Goal: Task Accomplishment & Management: Manage account settings

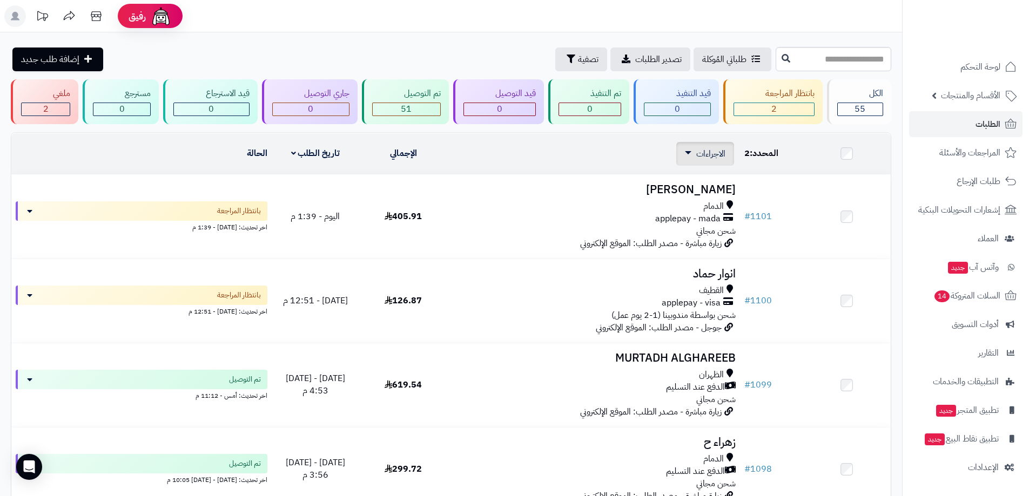
click at [705, 153] on span "الاجراءات" at bounding box center [710, 153] width 29 height 13
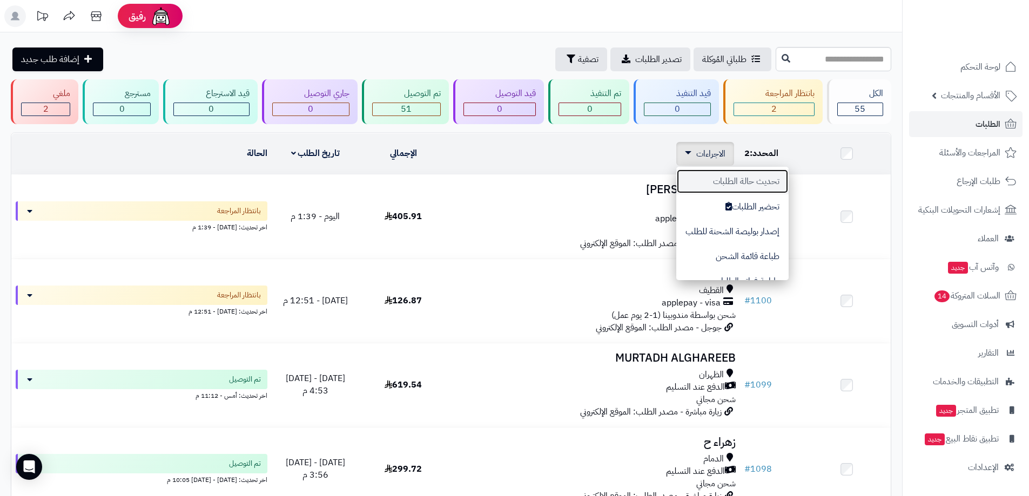
click at [722, 175] on button "تحديث حالة الطلبات" at bounding box center [732, 181] width 112 height 25
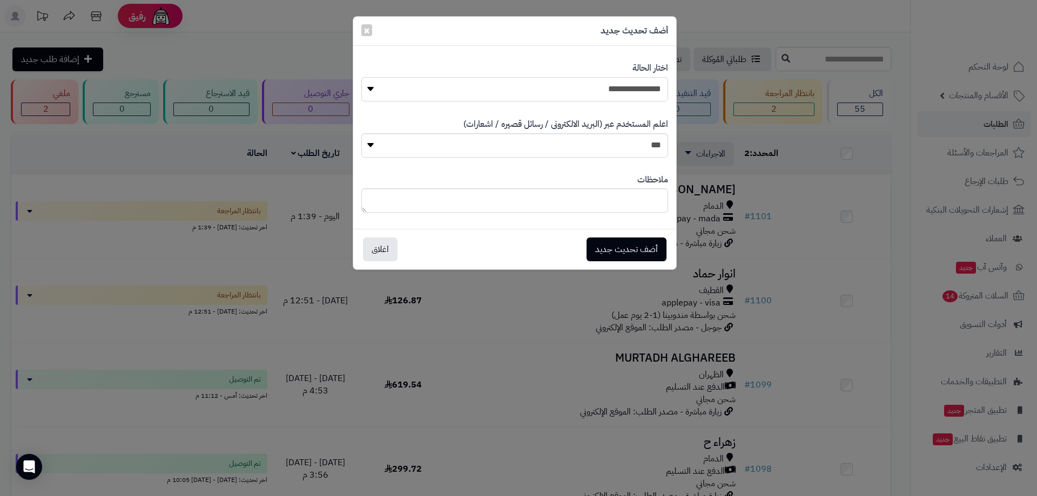
click at [620, 92] on select "**********" at bounding box center [514, 89] width 307 height 24
select select "*"
click at [361, 77] on select "**********" at bounding box center [514, 89] width 307 height 24
click at [642, 255] on button "أضف تحديث جديد" at bounding box center [626, 249] width 80 height 24
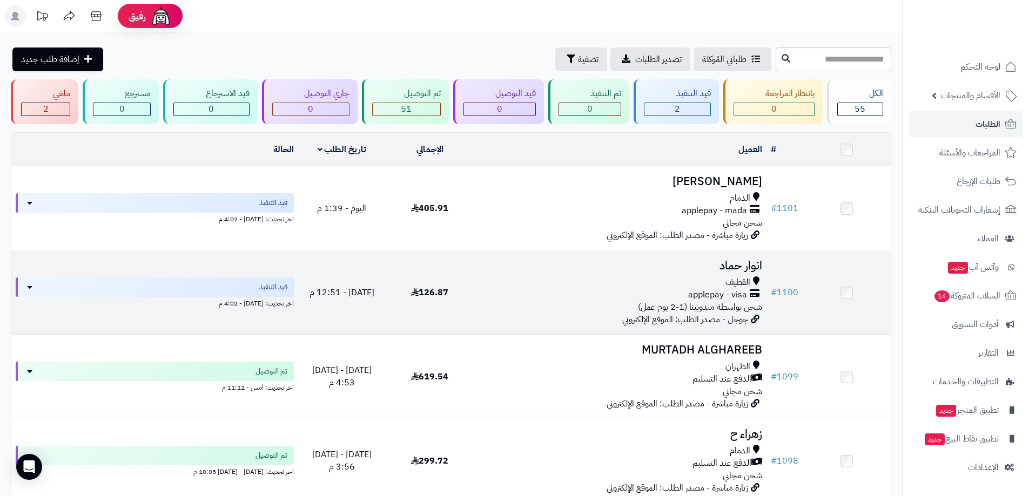
click at [633, 293] on div "applepay - visa" at bounding box center [620, 295] width 284 height 12
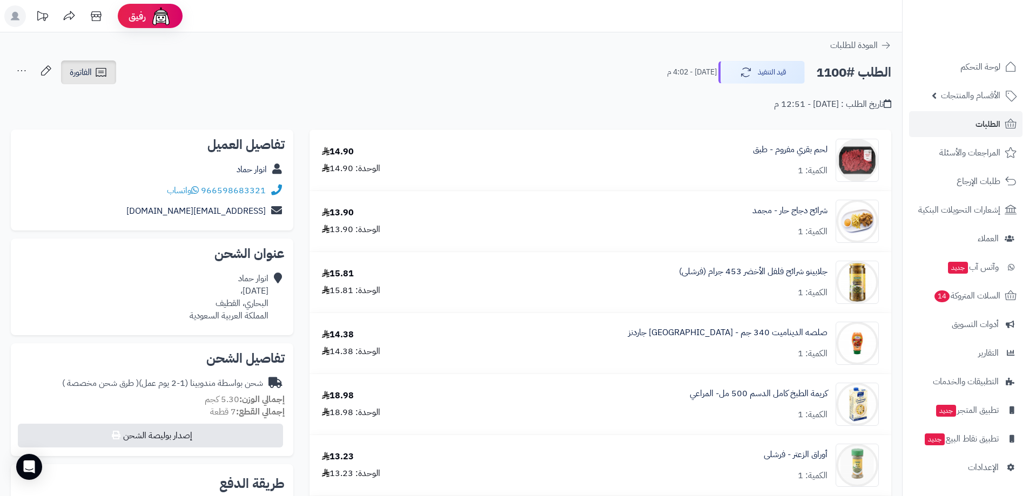
click at [104, 73] on icon at bounding box center [100, 72] width 13 height 13
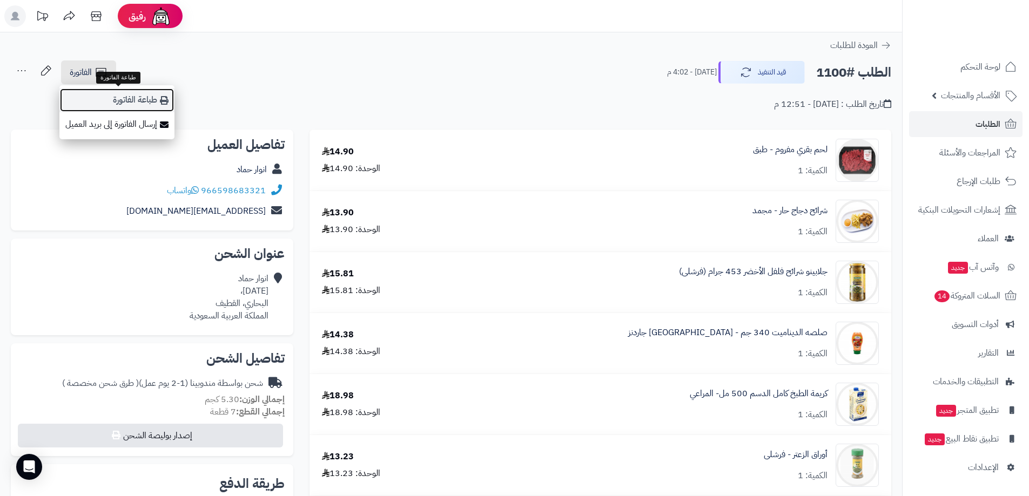
click at [144, 98] on link "طباعة الفاتورة" at bounding box center [116, 100] width 115 height 24
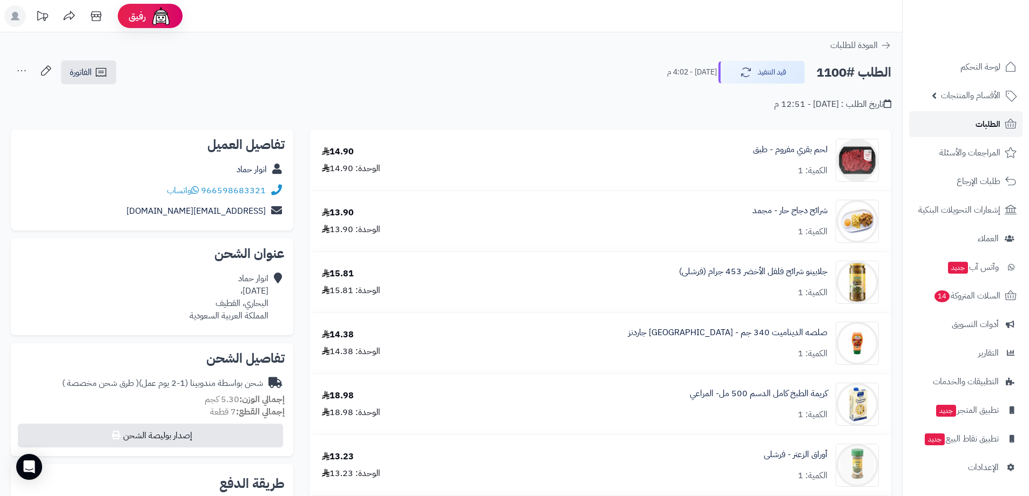
click at [980, 124] on span "الطلبات" at bounding box center [987, 124] width 25 height 15
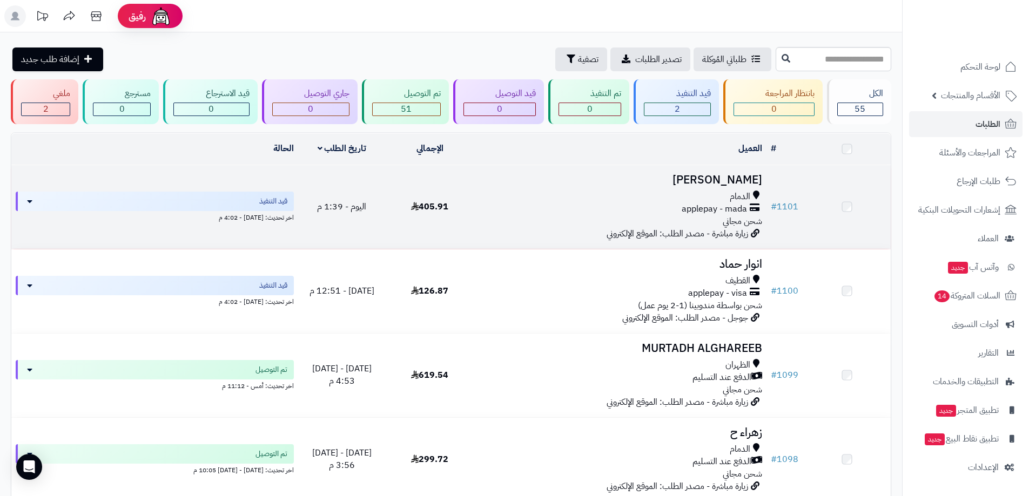
click at [531, 217] on div "الدمام applepay - mada شحن مجاني" at bounding box center [620, 209] width 284 height 37
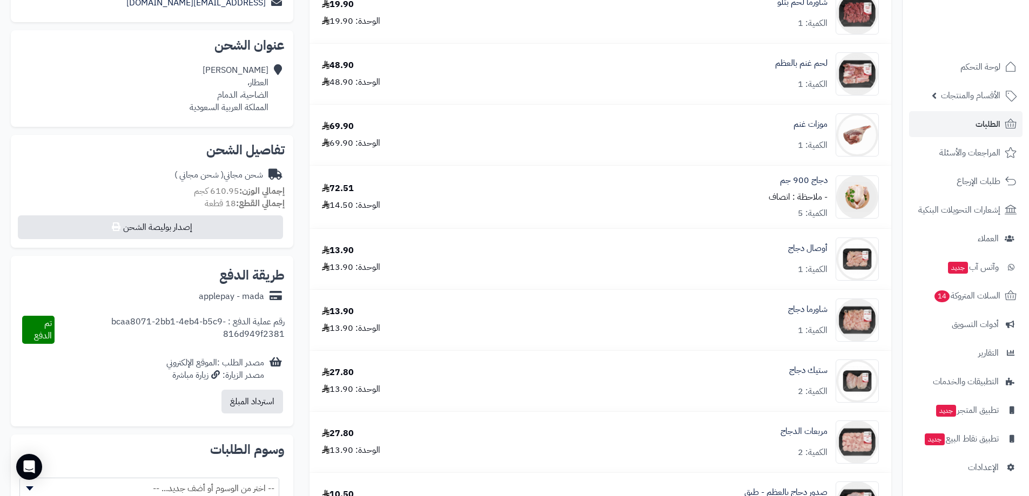
scroll to position [324, 0]
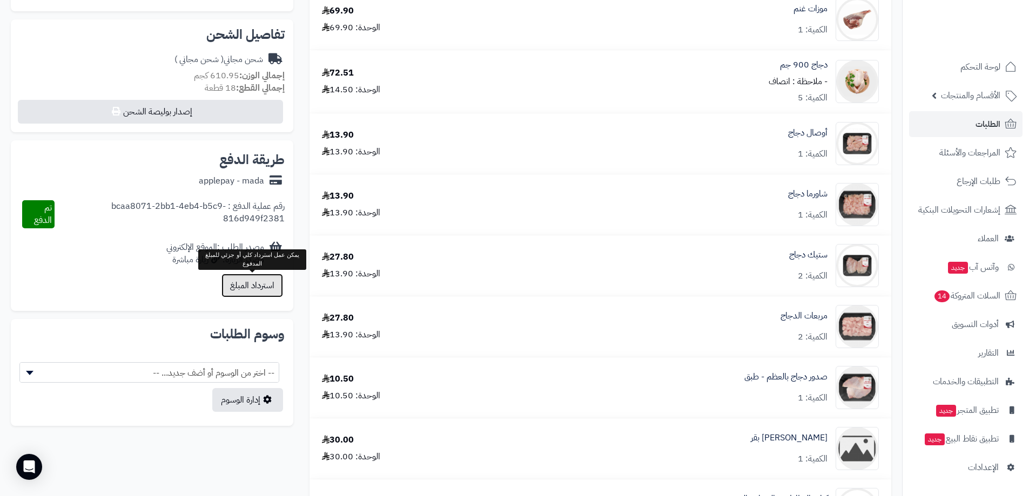
click at [256, 288] on button "استرداد المبلغ" at bounding box center [252, 286] width 62 height 24
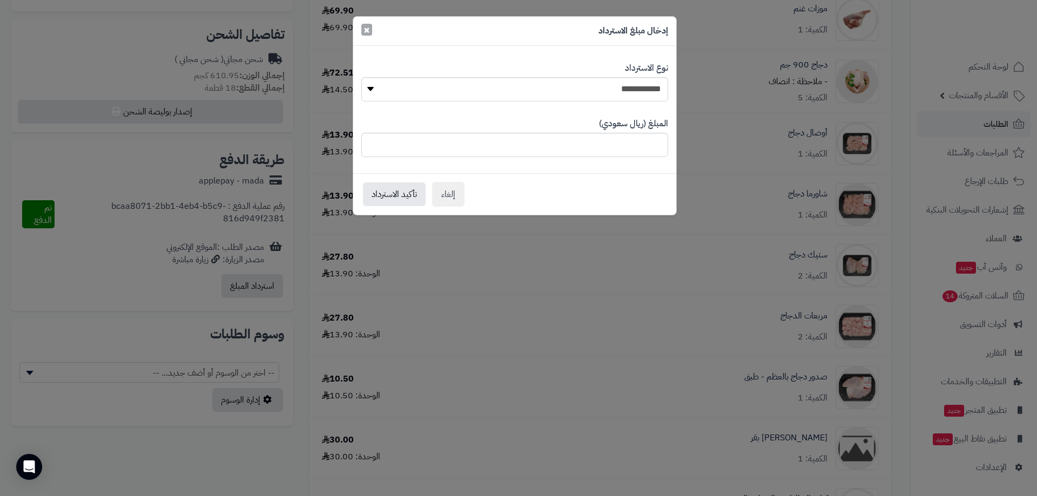
click at [366, 25] on span "×" at bounding box center [366, 30] width 6 height 16
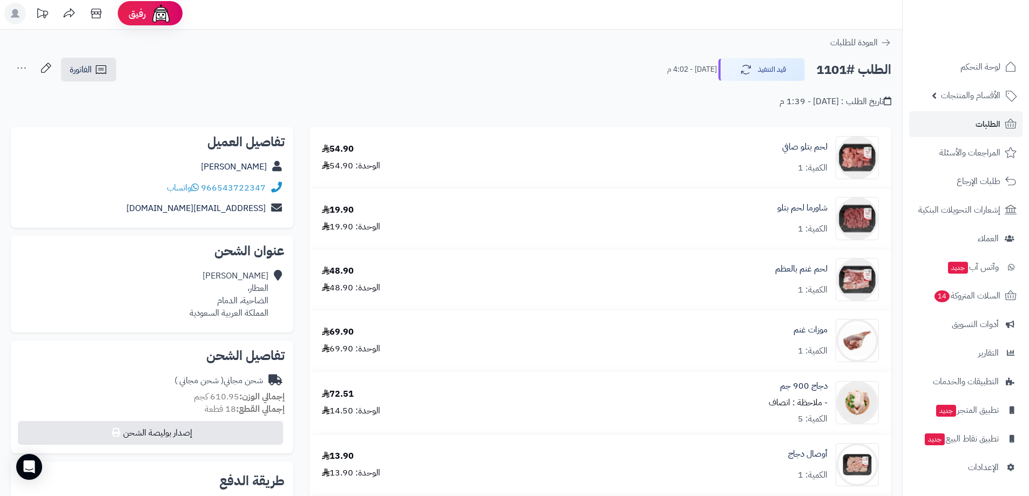
scroll to position [0, 0]
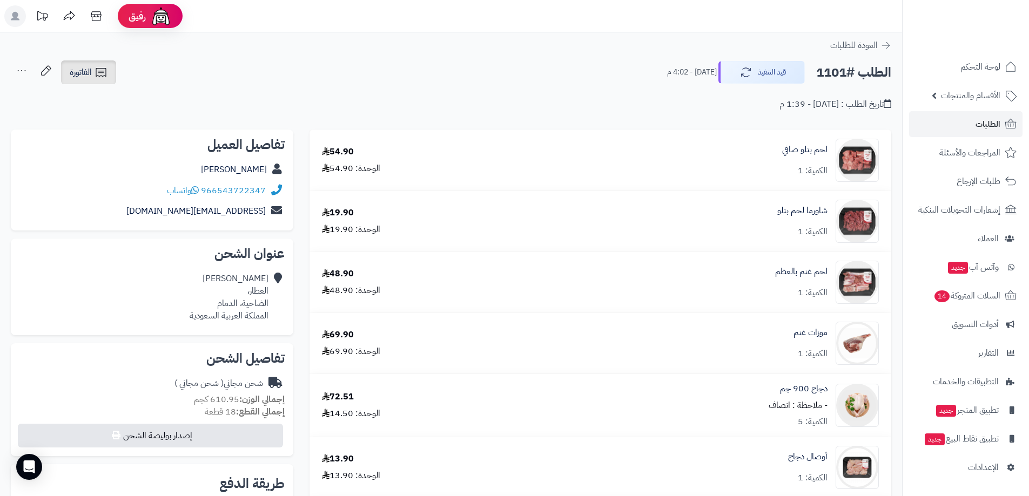
click at [96, 66] on icon at bounding box center [100, 72] width 13 height 13
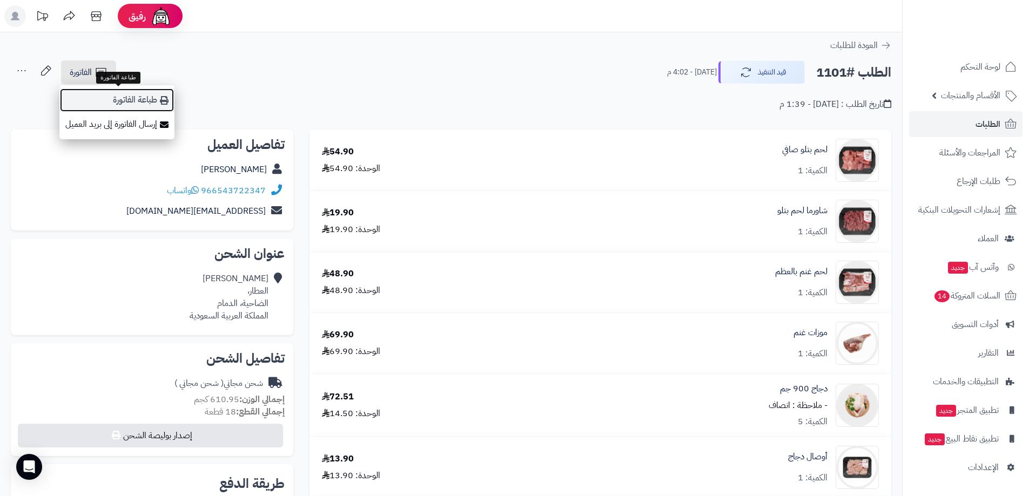
click at [157, 96] on link "طباعة الفاتورة" at bounding box center [116, 100] width 115 height 24
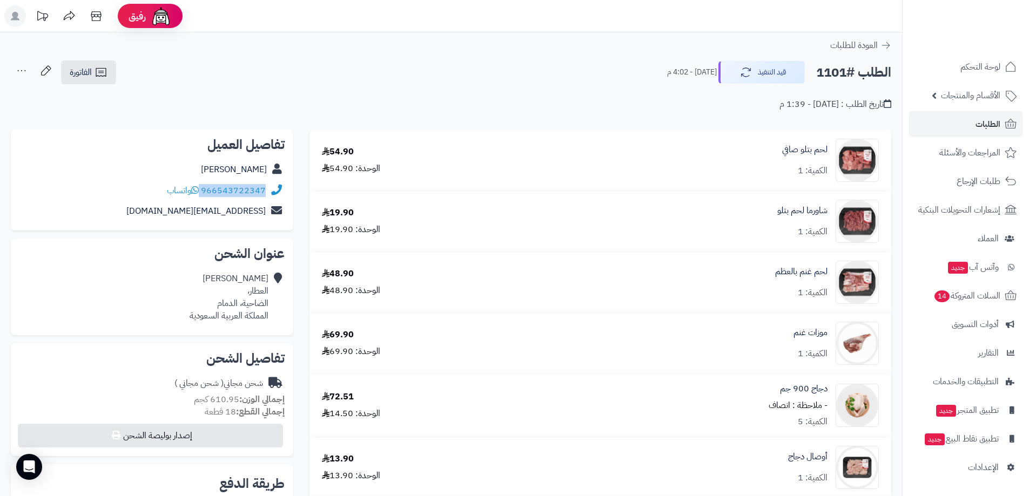
drag, startPoint x: 266, startPoint y: 198, endPoint x: 201, endPoint y: 195, distance: 64.3
click at [201, 195] on div "966543722347 واتساب" at bounding box center [151, 190] width 265 height 21
copy div "966543722347"
click at [954, 120] on link "الطلبات" at bounding box center [965, 124] width 113 height 26
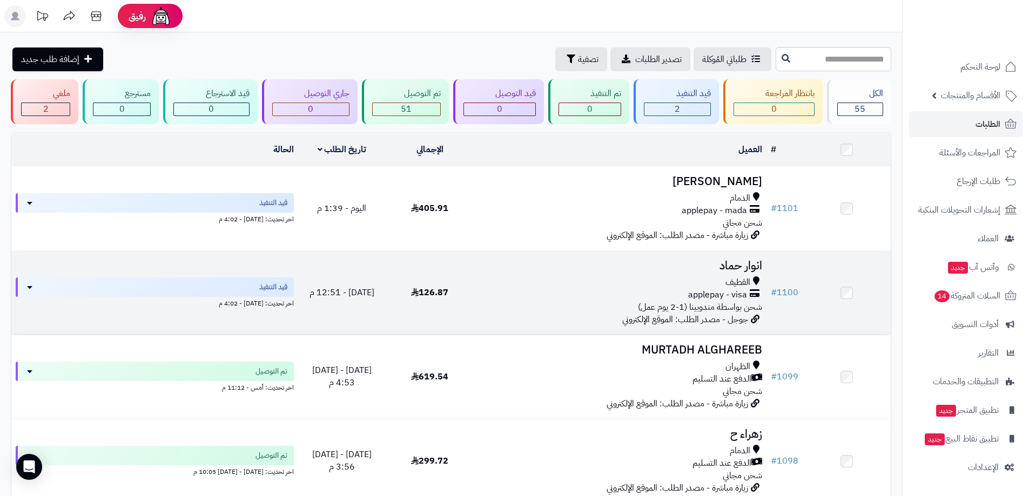
click at [614, 282] on div "القطيف" at bounding box center [620, 282] width 284 height 12
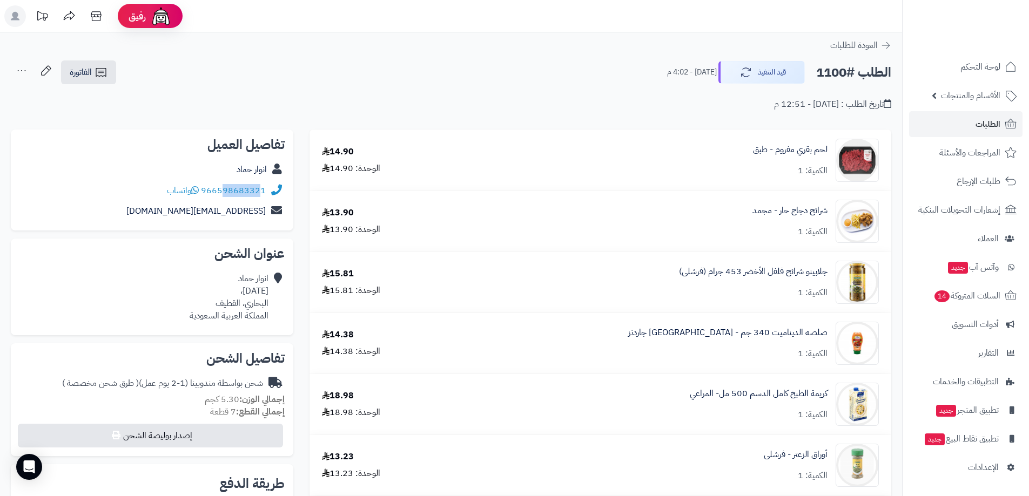
drag, startPoint x: 263, startPoint y: 199, endPoint x: 226, endPoint y: 199, distance: 37.3
click at [226, 199] on div "966598683321 واتساب" at bounding box center [151, 190] width 265 height 21
drag, startPoint x: 268, startPoint y: 199, endPoint x: 245, endPoint y: 198, distance: 23.3
click at [245, 198] on div "966598683321 واتساب" at bounding box center [151, 190] width 265 height 21
click at [256, 199] on div "966598683321 واتساب" at bounding box center [151, 190] width 265 height 21
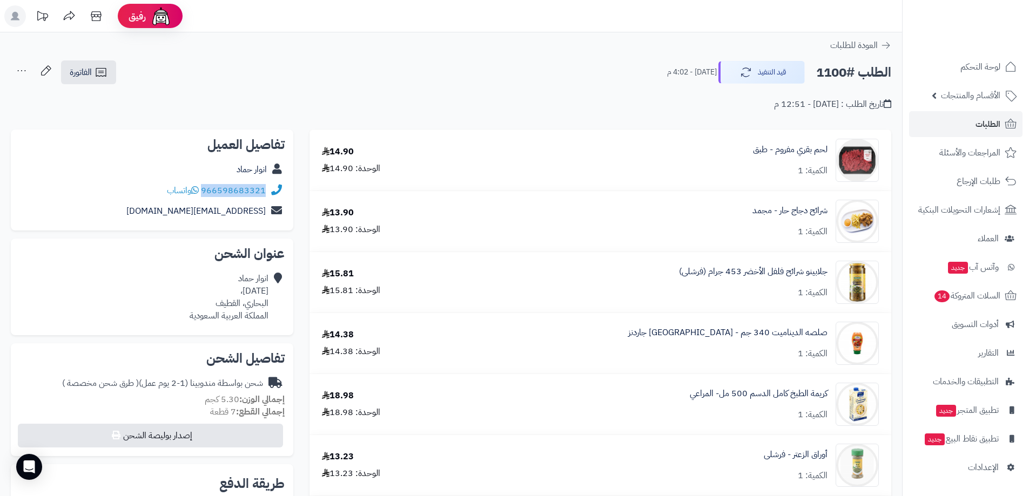
drag, startPoint x: 265, startPoint y: 197, endPoint x: 204, endPoint y: 197, distance: 60.5
click at [204, 197] on div "966598683321 واتساب" at bounding box center [151, 190] width 265 height 21
copy link "966598683321"
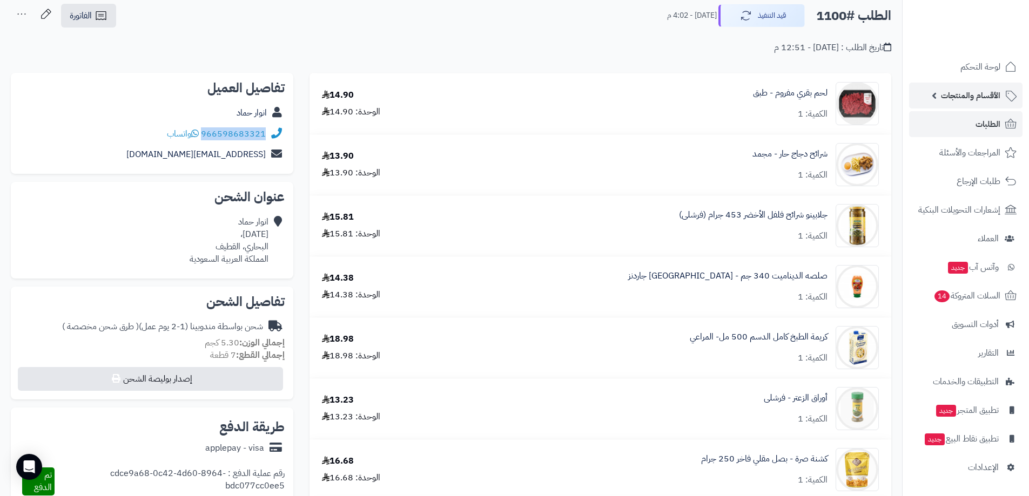
scroll to position [54, 0]
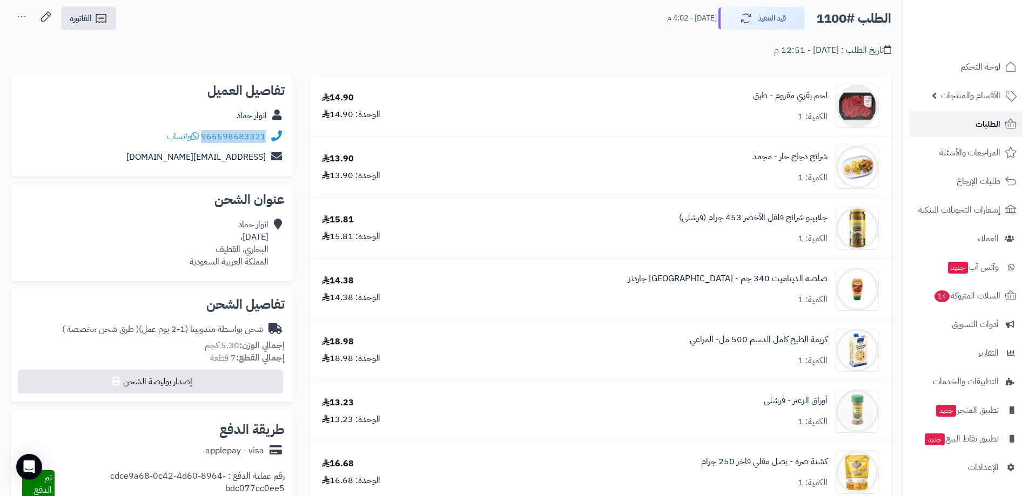
click at [973, 121] on link "الطلبات" at bounding box center [965, 124] width 113 height 26
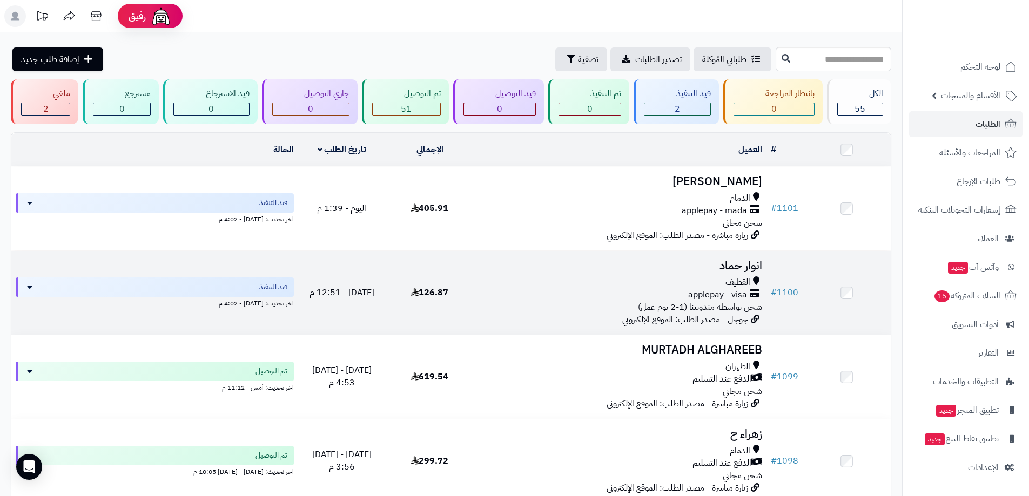
click at [653, 293] on div "applepay - visa" at bounding box center [620, 295] width 284 height 12
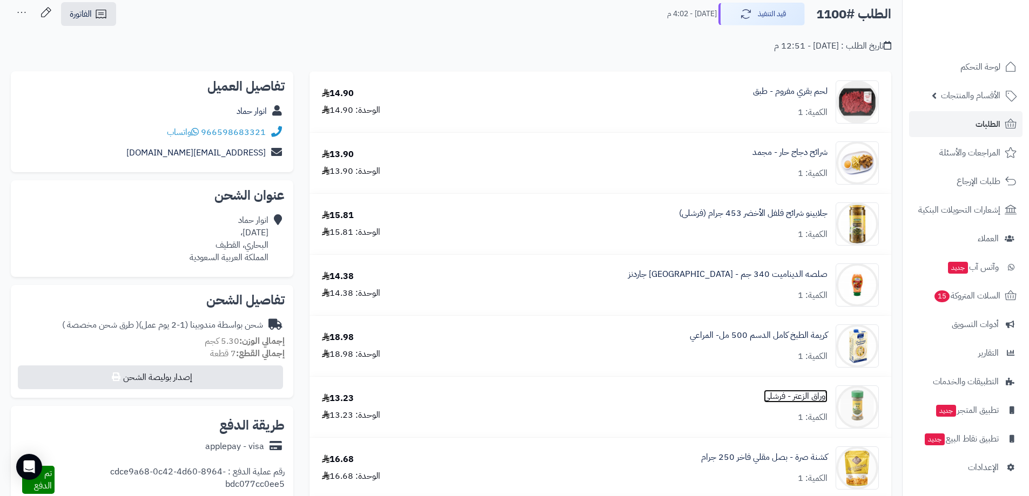
scroll to position [54, 0]
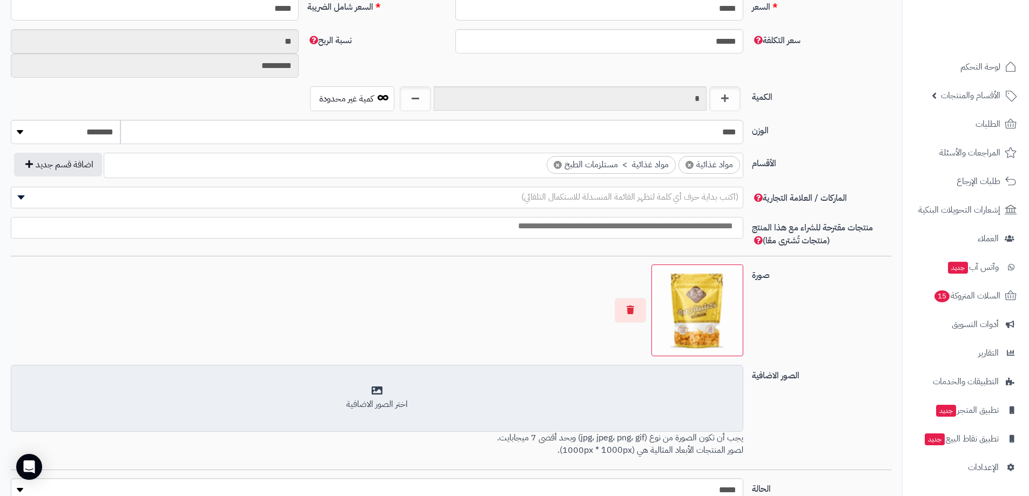
scroll to position [571, 0]
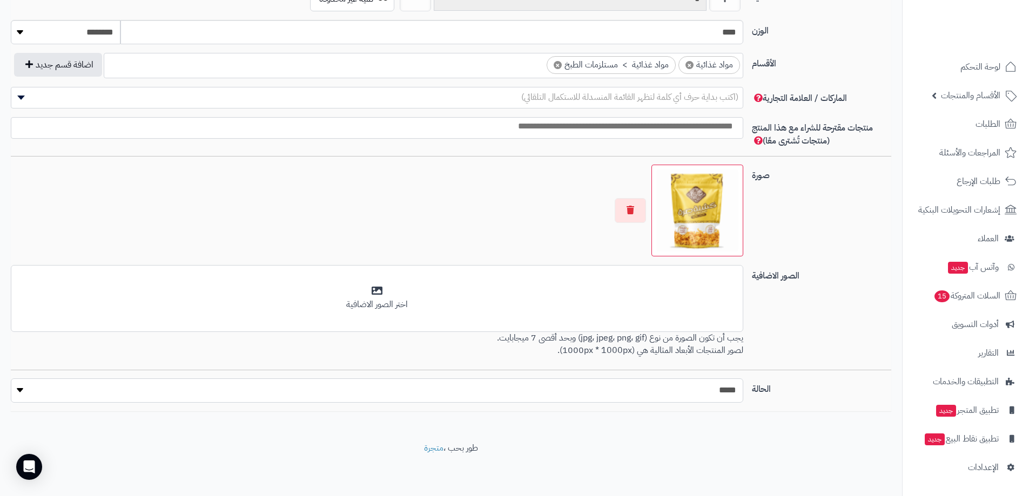
click at [541, 393] on select "***** ****" at bounding box center [377, 390] width 732 height 24
select select "*"
click at [11, 378] on select "***** ****" at bounding box center [377, 390] width 732 height 24
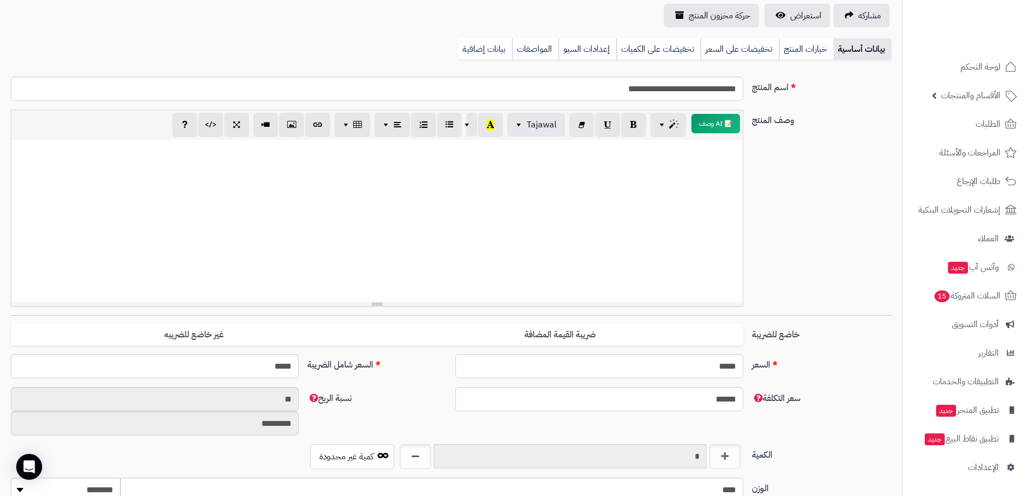
scroll to position [0, 0]
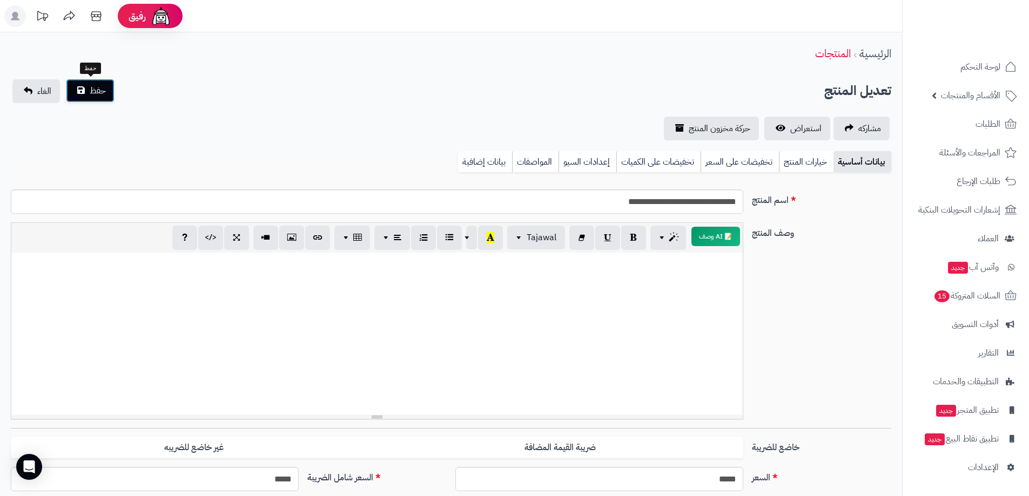
click at [79, 91] on button "حفظ" at bounding box center [90, 91] width 49 height 24
